Goal: Information Seeking & Learning: Learn about a topic

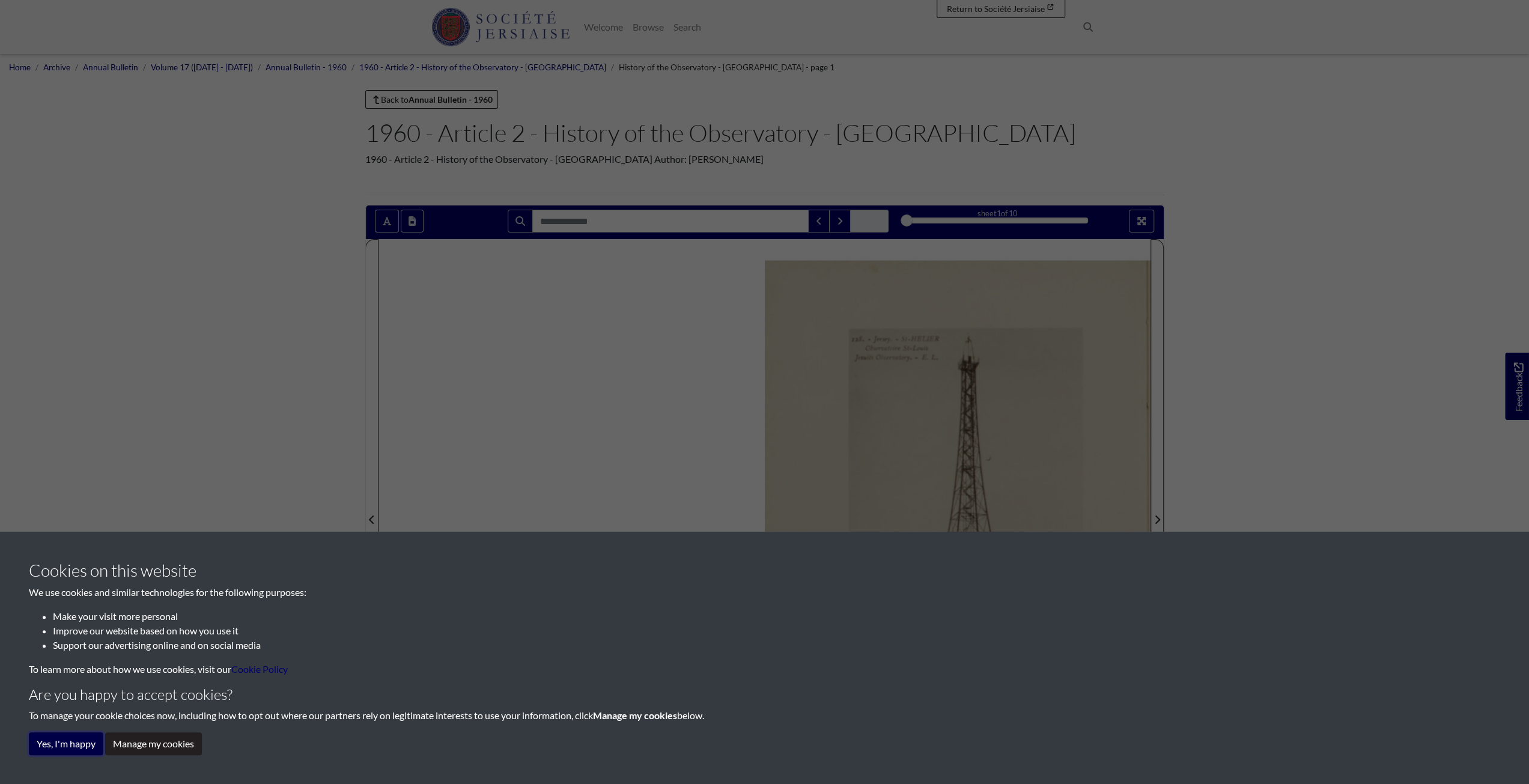
click at [60, 750] on button "Yes, I'm happy" at bounding box center [66, 743] width 75 height 23
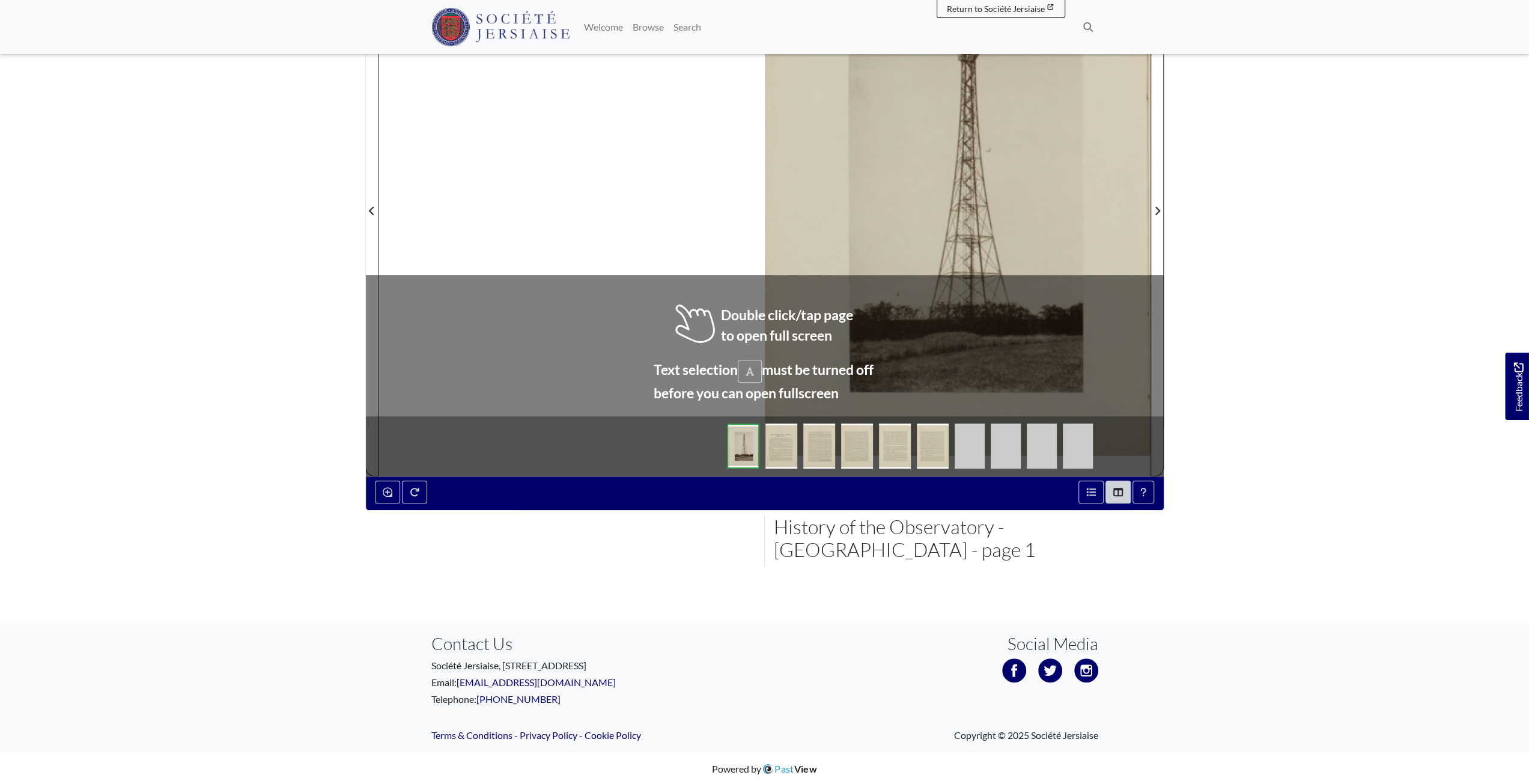
scroll to position [189, 0]
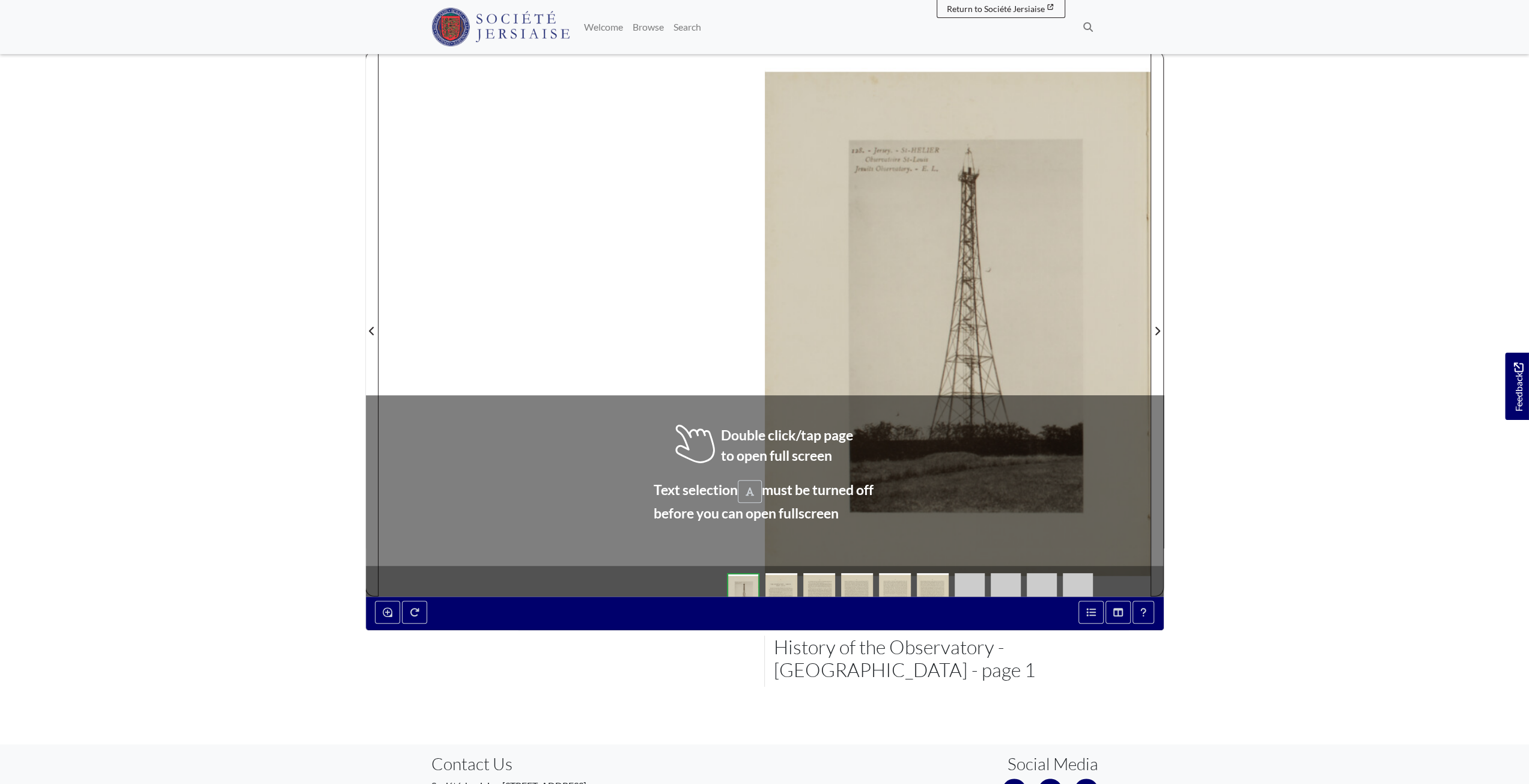
click at [780, 570] on div "sheet 1 of 10 1 *" at bounding box center [765, 323] width 799 height 614
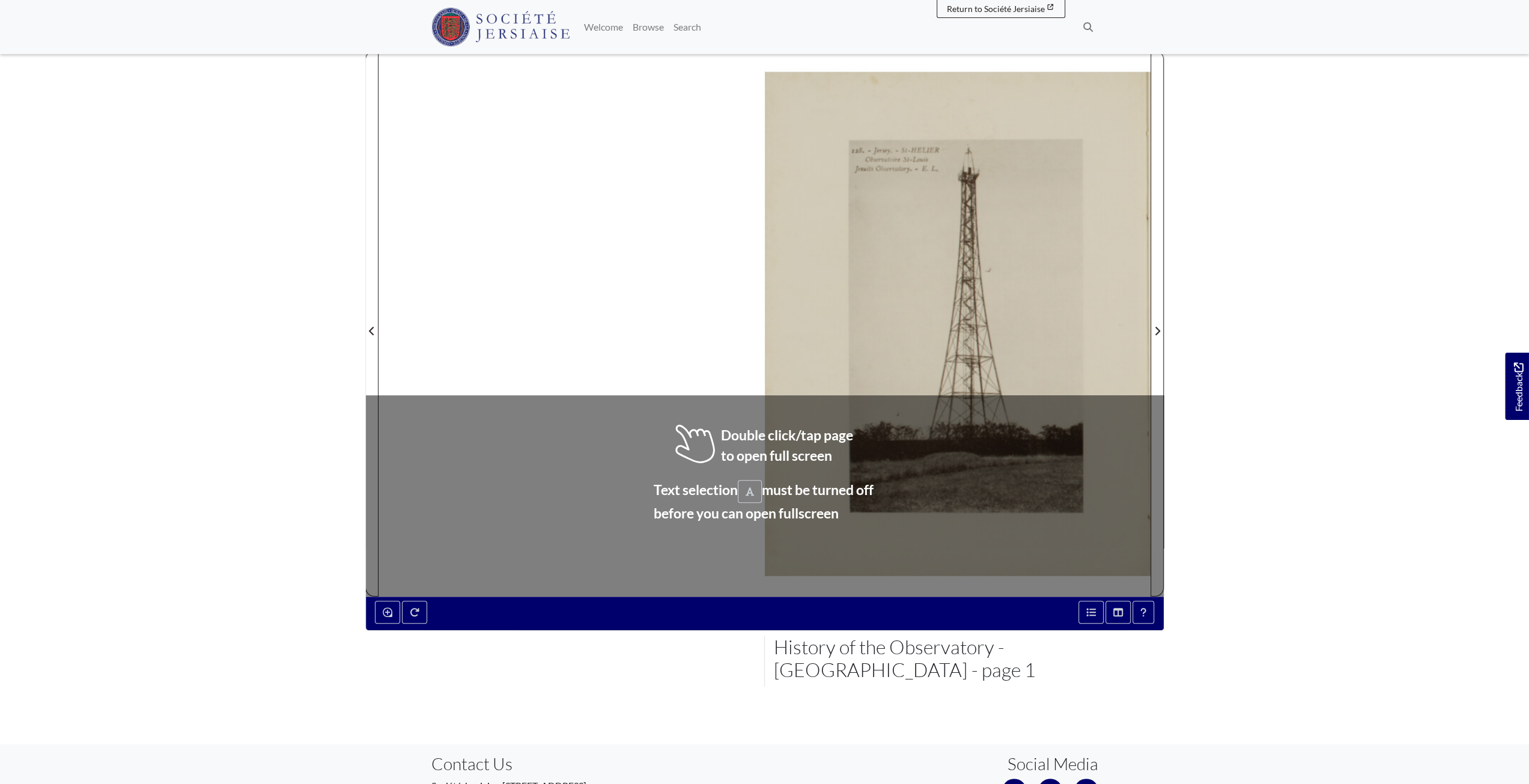
click at [700, 458] on div at bounding box center [764, 323] width 772 height 545
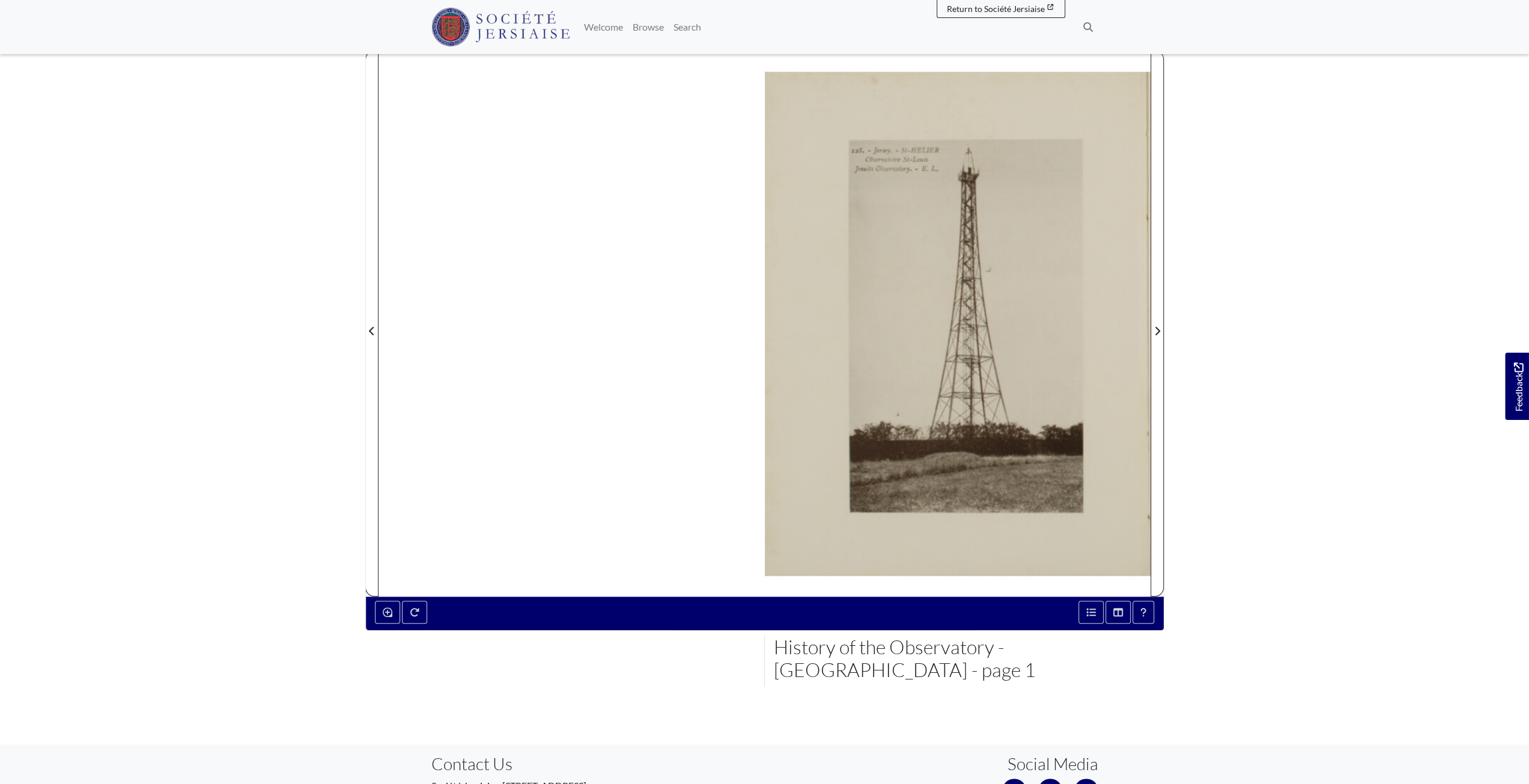
click at [769, 591] on div at bounding box center [957, 323] width 386 height 545
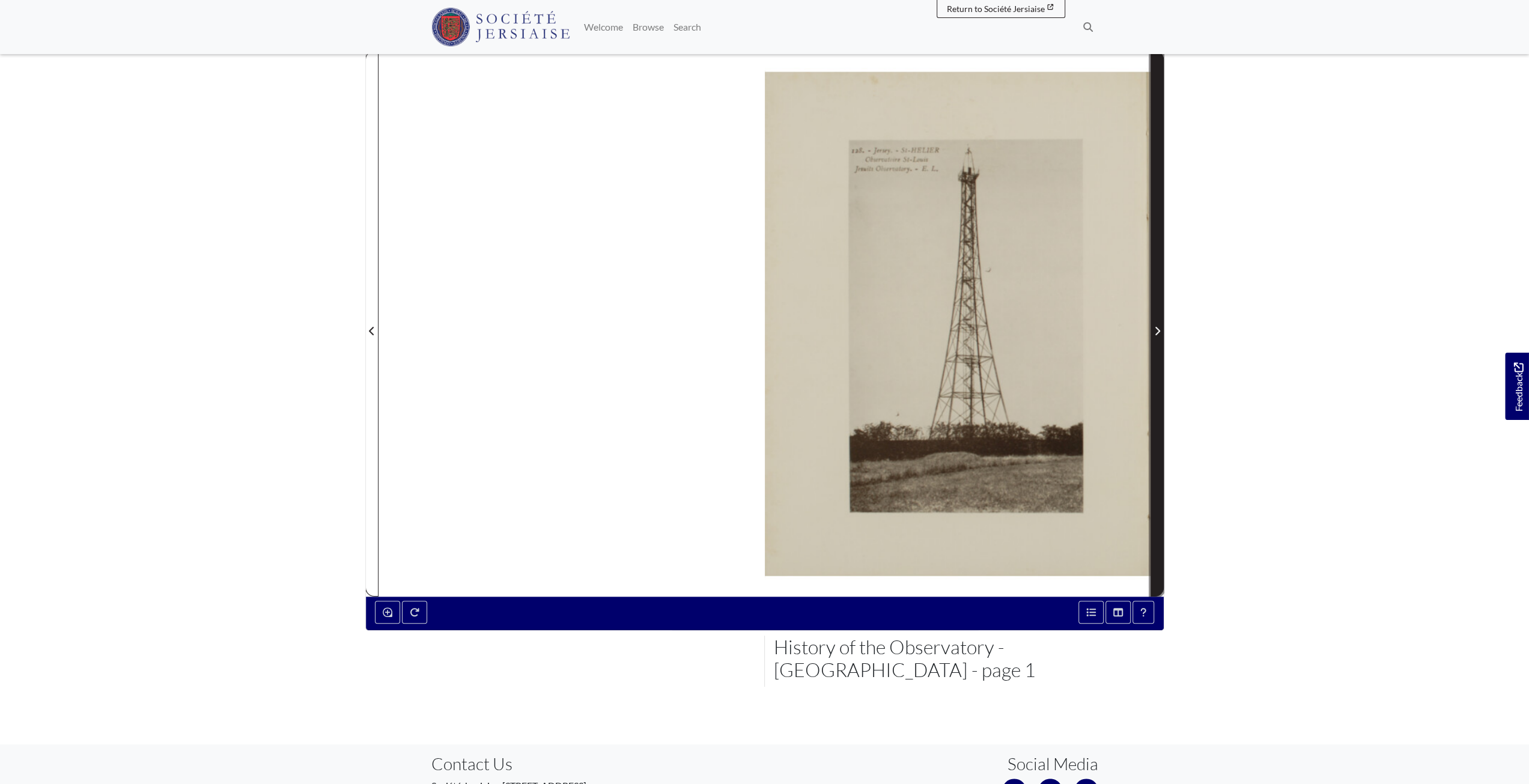
click at [1162, 324] on span "Next Page" at bounding box center [1157, 331] width 12 height 14
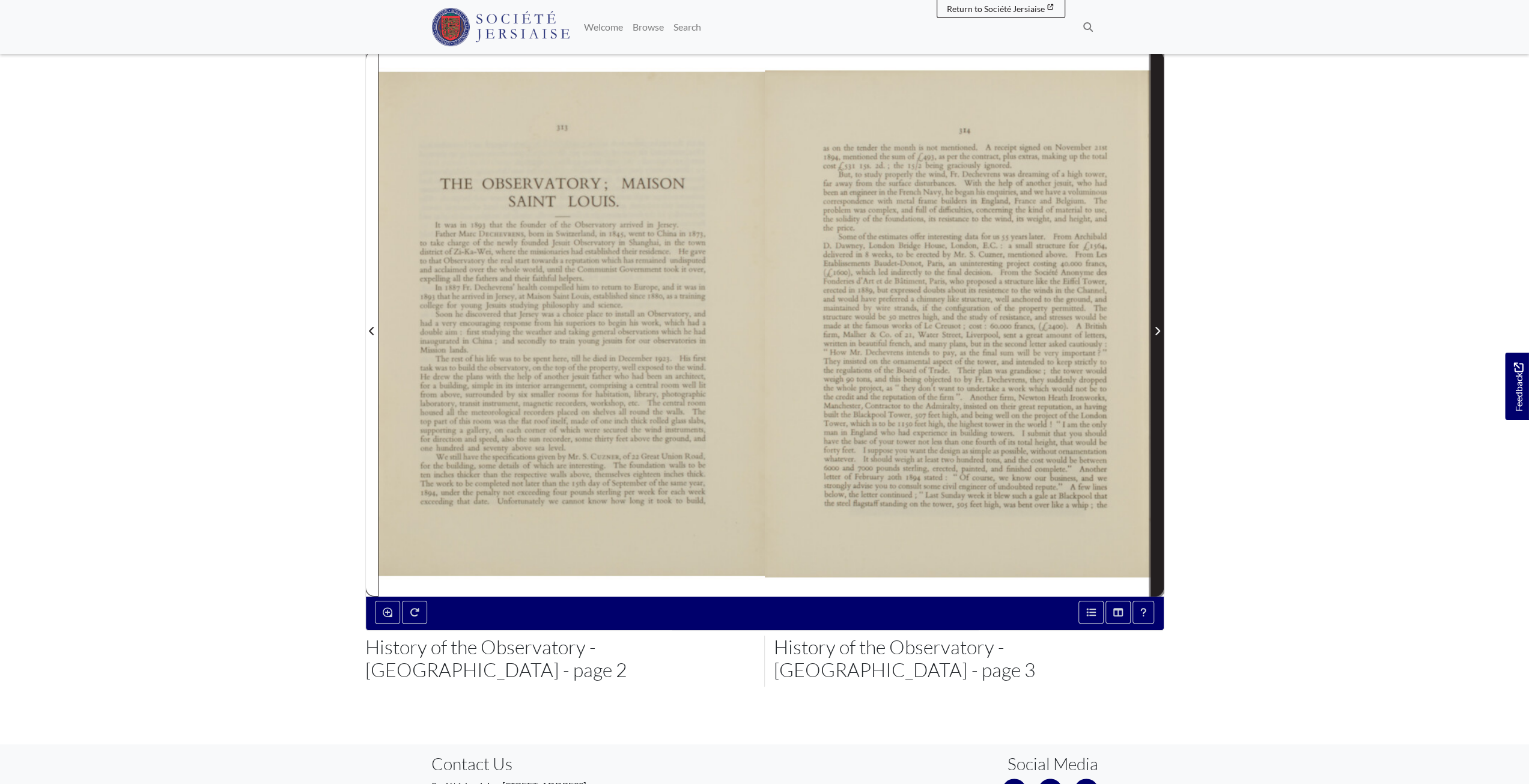
click at [1162, 324] on span "Next Page" at bounding box center [1157, 331] width 12 height 14
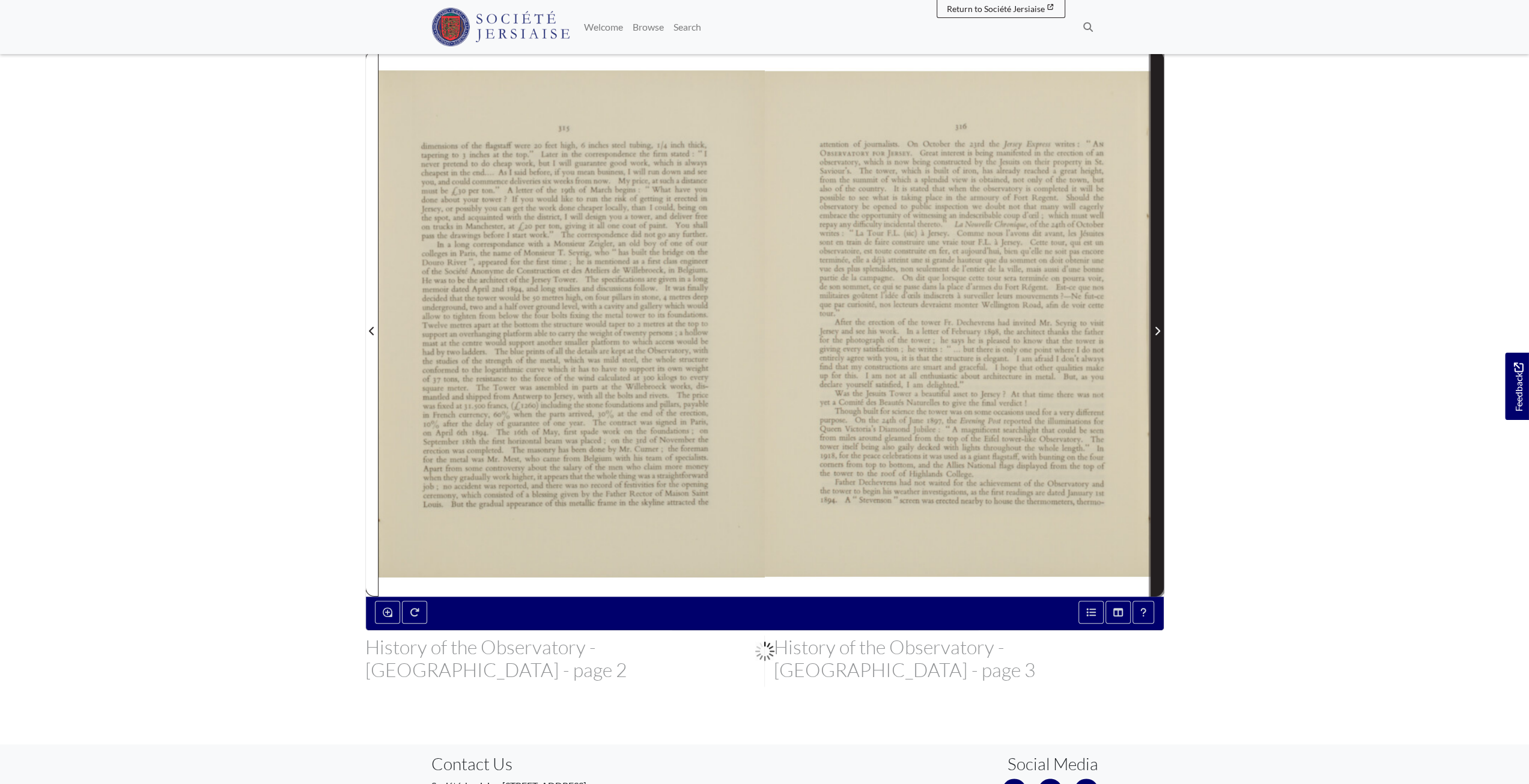
click at [1162, 324] on span "Next Page" at bounding box center [1157, 331] width 12 height 14
